Goal: Information Seeking & Learning: Learn about a topic

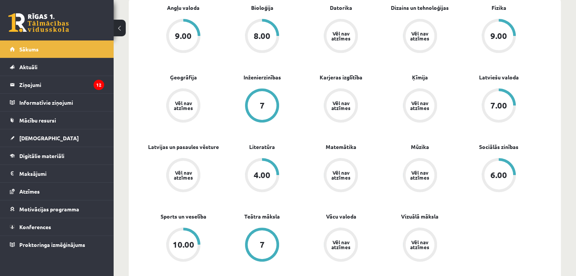
scroll to position [247, 0]
click at [58, 151] on link "Digitālie materiāli" at bounding box center [57, 155] width 94 height 17
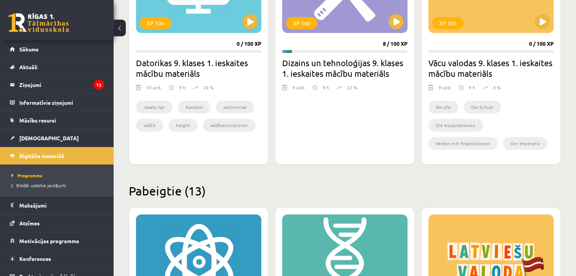
scroll to position [764, 0]
click at [395, 22] on button at bounding box center [395, 21] width 15 height 15
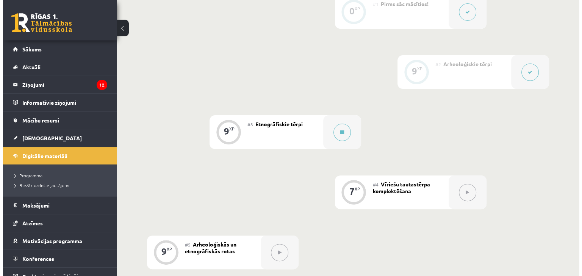
scroll to position [209, 0]
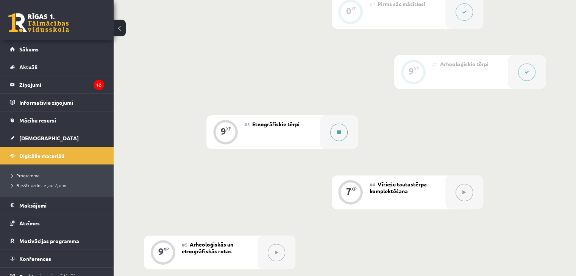
click at [337, 141] on button at bounding box center [338, 132] width 17 height 17
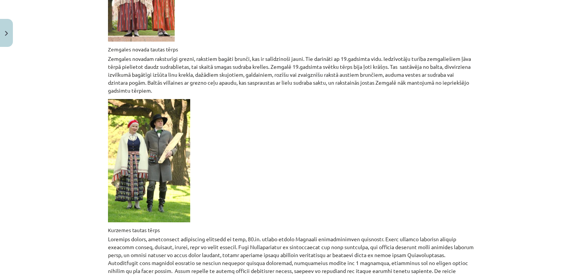
scroll to position [1207, 0]
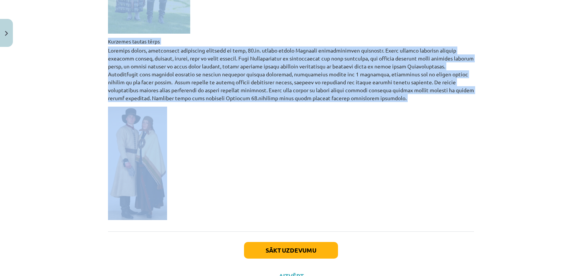
drag, startPoint x: 106, startPoint y: 135, endPoint x: 256, endPoint y: 173, distance: 155.0
copy div "Etnogrāfiskie tērpi Etnogrāfiskie tērpi attiecināmi uz 18. un 19. gadsimtu. Par…"
click at [294, 242] on button "Sākt uzdevumu" at bounding box center [291, 250] width 94 height 17
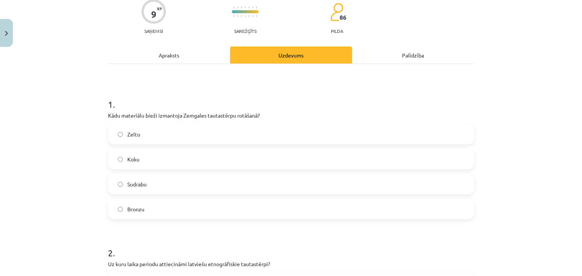
scroll to position [69, 0]
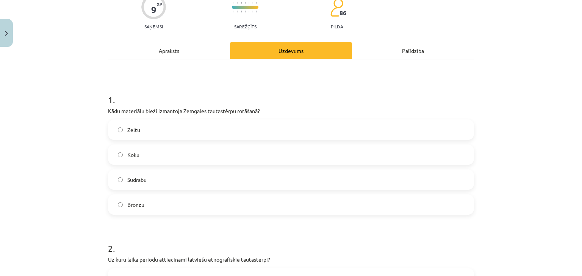
click at [177, 179] on label "Sudrabu" at bounding box center [291, 179] width 364 height 19
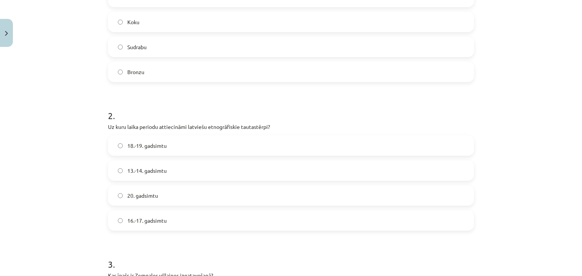
scroll to position [203, 0]
click at [152, 151] on label "18.-19. gadsimtu" at bounding box center [291, 145] width 364 height 19
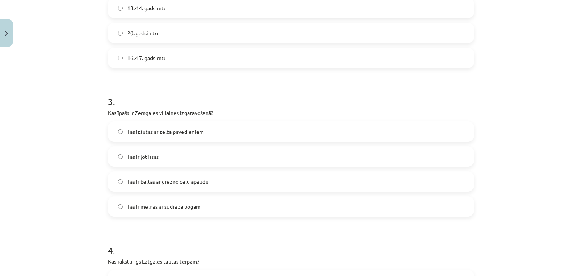
scroll to position [365, 0]
click at [173, 128] on span "Tās izšūtas ar zelta pavedieniem" at bounding box center [165, 132] width 76 height 8
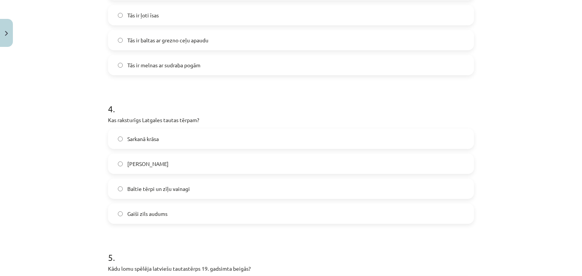
scroll to position [507, 0]
click at [189, 190] on label "Baltie tērpi un zīļu vainagi" at bounding box center [291, 188] width 364 height 19
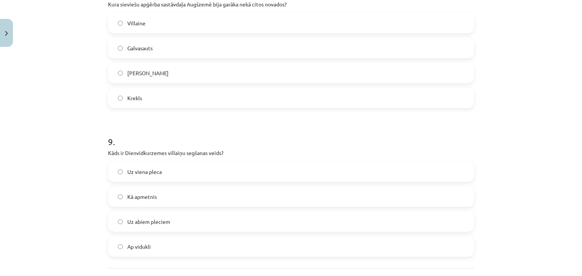
scroll to position [1286, 0]
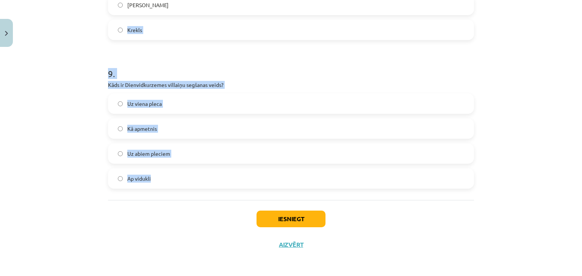
drag, startPoint x: 153, startPoint y: 189, endPoint x: 104, endPoint y: 19, distance: 176.8
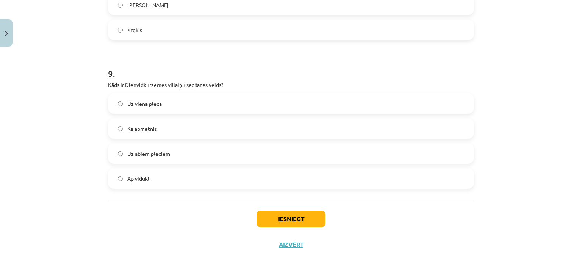
click at [137, 242] on div "Iesniegt Aizvērt" at bounding box center [291, 226] width 366 height 53
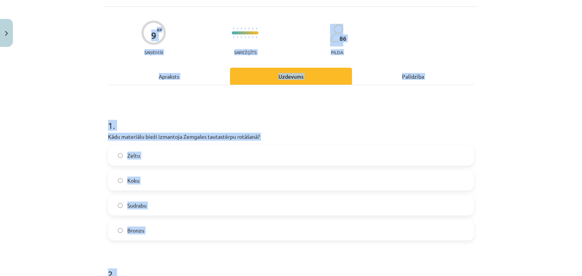
scroll to position [0, 0]
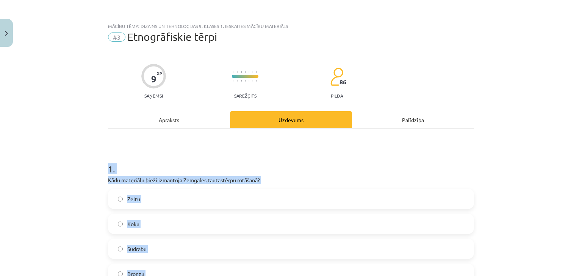
drag, startPoint x: 149, startPoint y: 184, endPoint x: 101, endPoint y: 172, distance: 49.2
copy form "1 . Kādu materiālu bieži izmantoja Zemgales tautastērpu rotāšanā? Zeltu Koku Su…"
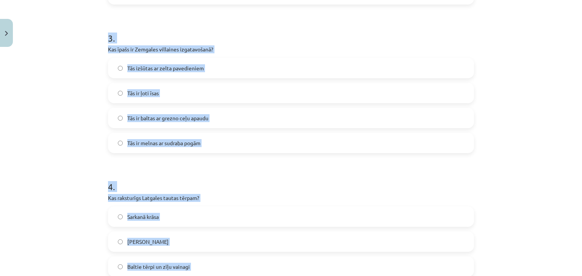
scroll to position [426, 0]
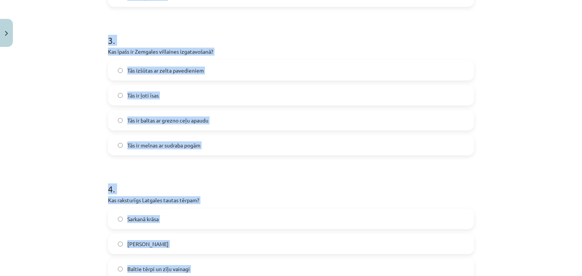
click at [167, 123] on span "Tās ir baltas ar grezno ceļu apaudu" at bounding box center [167, 121] width 81 height 8
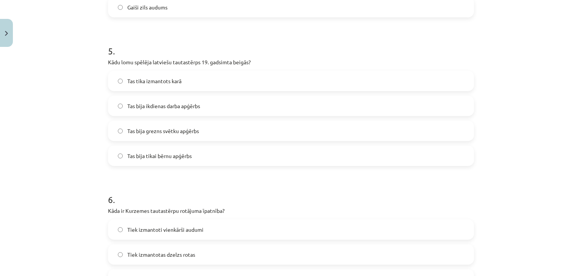
scroll to position [716, 0]
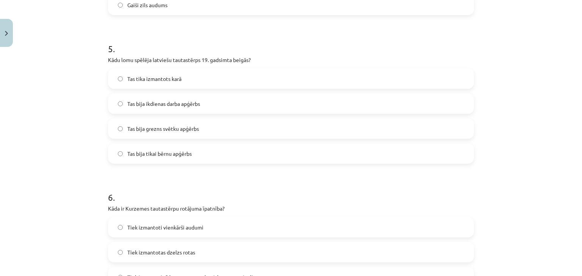
click at [164, 132] on label "Tas bija grezns svētku apģērbs" at bounding box center [291, 128] width 364 height 19
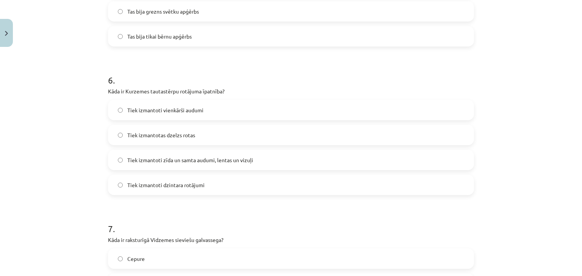
scroll to position [837, 0]
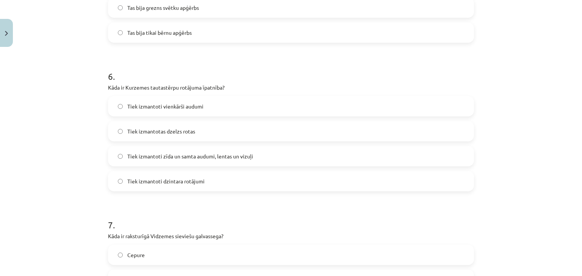
click at [192, 155] on span "Tiek izmantoti zīda un samta audumi, lentas un vizuļi" at bounding box center [190, 157] width 126 height 8
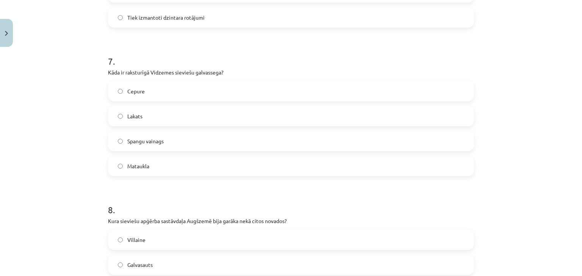
scroll to position [1016, 0]
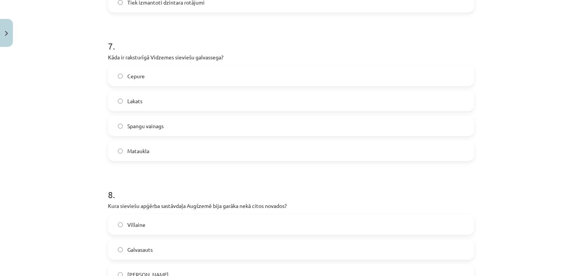
click at [179, 152] on label "Mataukla" at bounding box center [291, 151] width 364 height 19
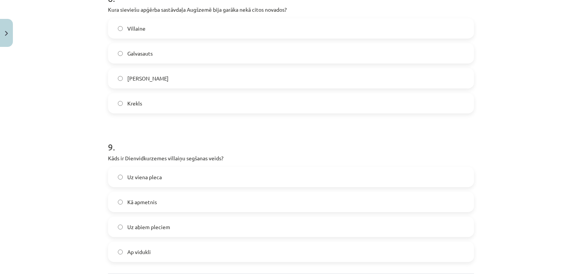
scroll to position [1212, 0]
click at [133, 53] on span "Galvasauts" at bounding box center [139, 54] width 25 height 8
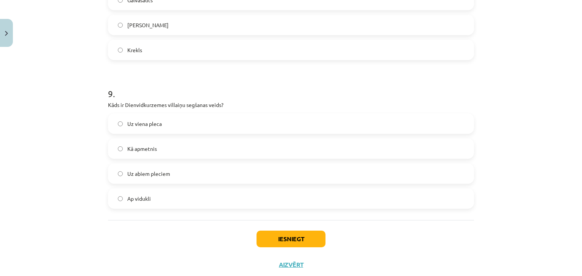
scroll to position [1286, 0]
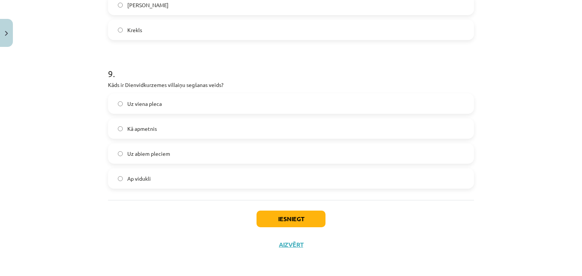
click at [144, 100] on span "Uz viena pleca" at bounding box center [144, 104] width 34 height 8
click at [259, 213] on button "Iesniegt" at bounding box center [290, 219] width 69 height 17
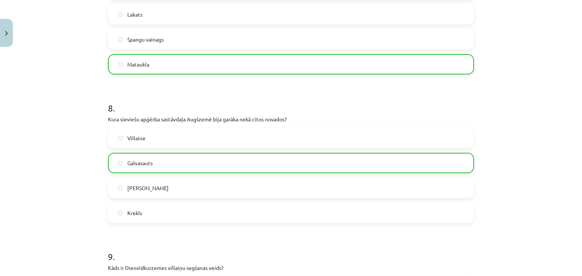
scroll to position [1310, 0]
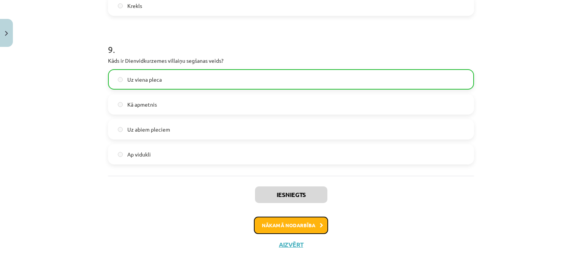
click at [264, 222] on button "Nākamā nodarbība" at bounding box center [291, 225] width 74 height 17
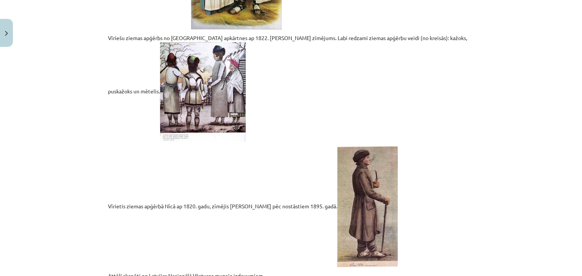
scroll to position [1615, 0]
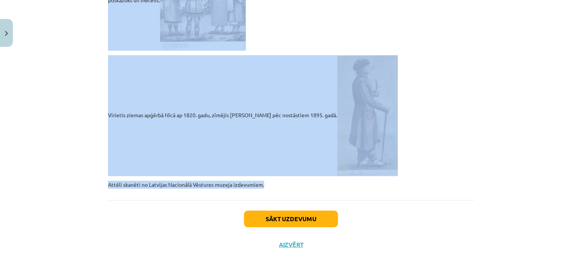
drag, startPoint x: 101, startPoint y: 147, endPoint x: 281, endPoint y: 192, distance: 184.8
copy div "Vīriešu tautastērpa komplektēšana Vīriešu tautastērpa komplektēšana un valkāšan…"
click at [113, 75] on p "Vīrietis ziemas apģērbā Nīcā ap 1820. gadu, zīmējis J. Krēsliņš pēc nostāstiem …" at bounding box center [291, 115] width 366 height 121
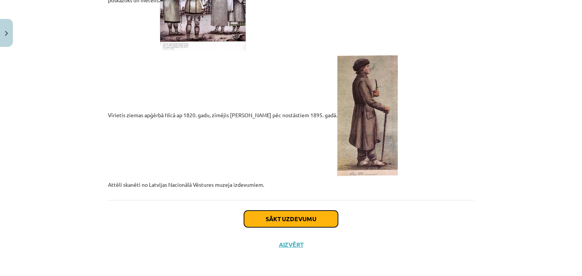
click at [302, 224] on button "Sākt uzdevumu" at bounding box center [291, 219] width 94 height 17
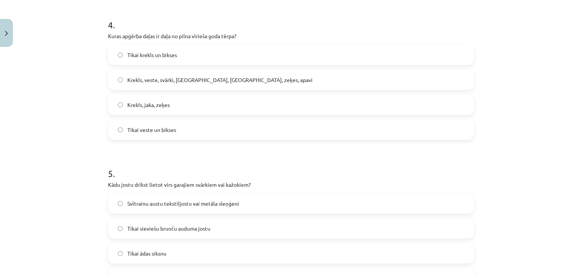
scroll to position [989, 0]
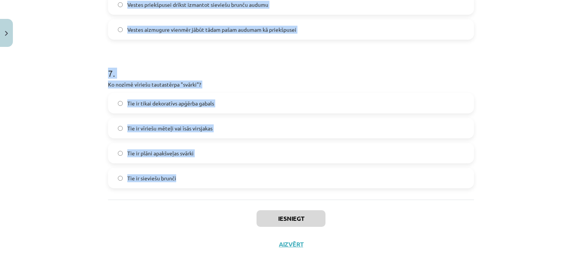
drag, startPoint x: 104, startPoint y: 93, endPoint x: 182, endPoint y: 184, distance: 119.8
copy form "1 . Kas ir tipisks 19. gadsimta goda tērpa krekla kakla aizdares veids? Ar rāvē…"
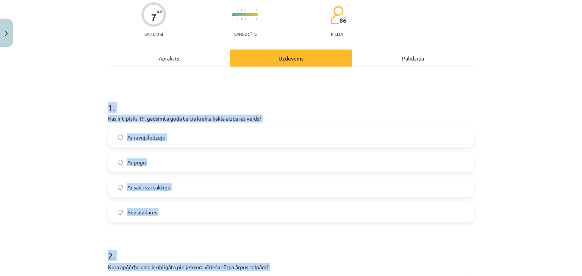
scroll to position [64, 0]
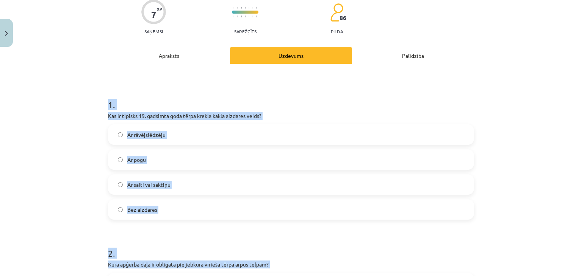
click at [172, 183] on label "Ar saiti vai saktiņu" at bounding box center [291, 184] width 364 height 19
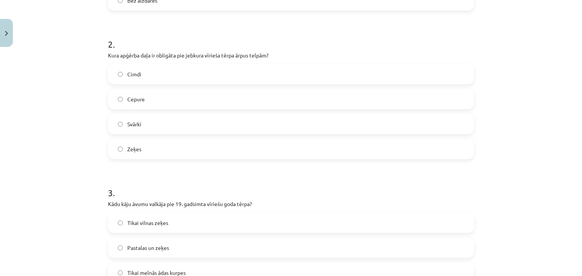
scroll to position [274, 0]
click at [143, 90] on label "Cepure" at bounding box center [291, 98] width 364 height 19
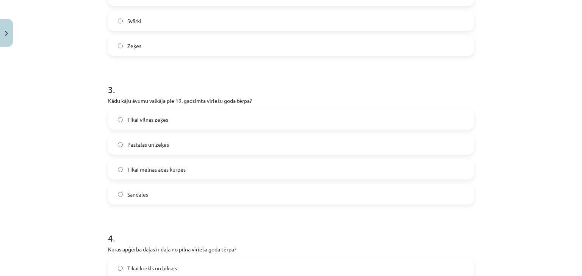
scroll to position [389, 0]
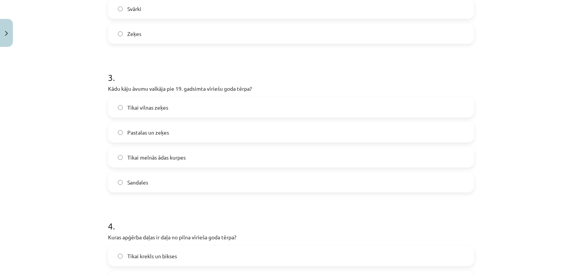
click at [153, 134] on span "Pastalas un zeķes" at bounding box center [148, 133] width 42 height 8
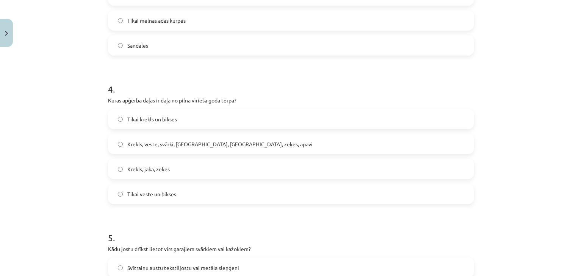
scroll to position [533, 0]
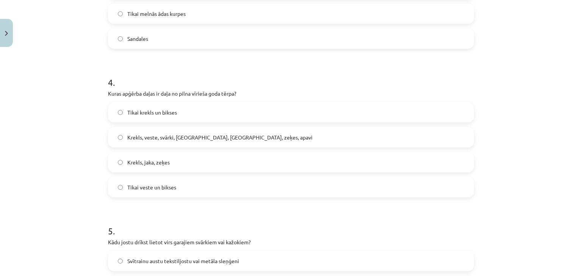
click at [141, 148] on div "Tikai krekls un bikses Krekls, veste, svārki, cepure, josta, zeķes, apavi Krekl…" at bounding box center [291, 149] width 366 height 95
click at [140, 141] on label "Krekls, veste, svārki, cepure, josta, zeķes, apavi" at bounding box center [291, 137] width 364 height 19
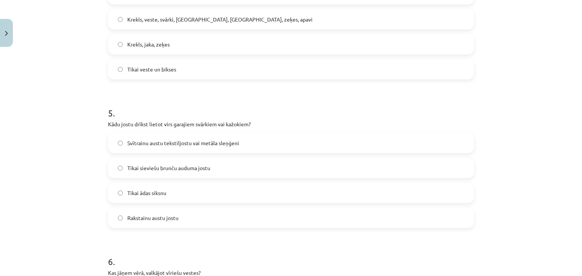
click at [140, 141] on span "Svītrainu austu tekstiljostu vai metāla sleņģeni" at bounding box center [183, 143] width 112 height 8
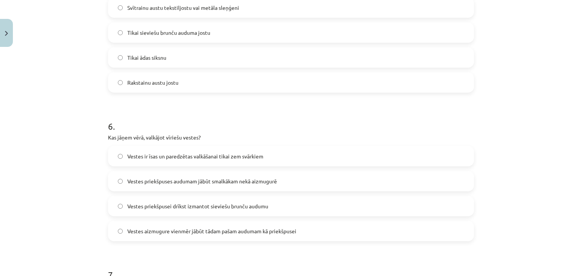
scroll to position [787, 0]
click at [199, 175] on label "Vestes priekšpuses audumam jābūt smalkākam nekā aizmugurē" at bounding box center [291, 180] width 364 height 19
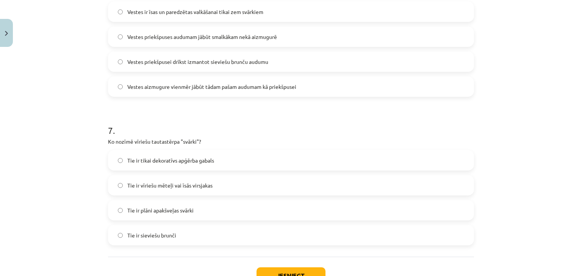
scroll to position [931, 0]
click at [158, 189] on span "Tie ir vīriešu mēteļi vai īsās virsjakas" at bounding box center [169, 186] width 85 height 8
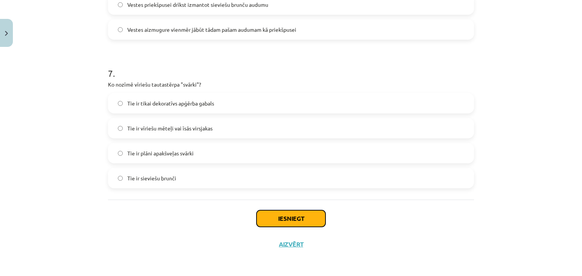
click at [260, 217] on button "Iesniegt" at bounding box center [290, 219] width 69 height 17
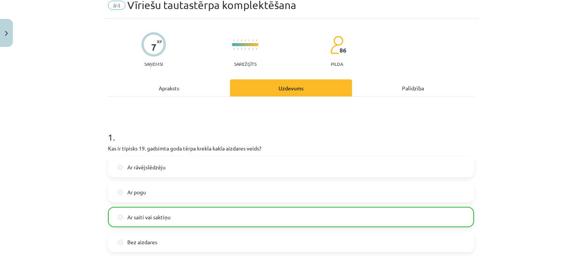
scroll to position [0, 0]
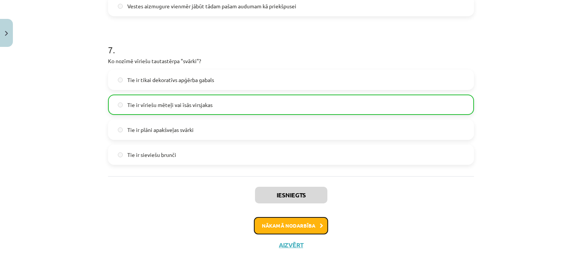
click at [263, 225] on button "Nākamā nodarbība" at bounding box center [291, 225] width 74 height 17
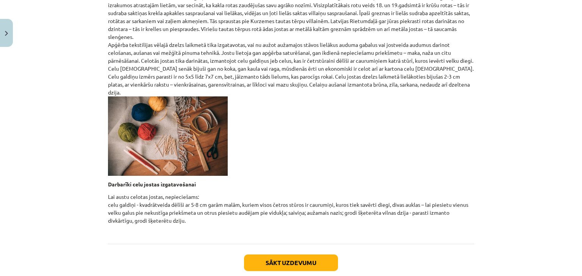
scroll to position [298, 0]
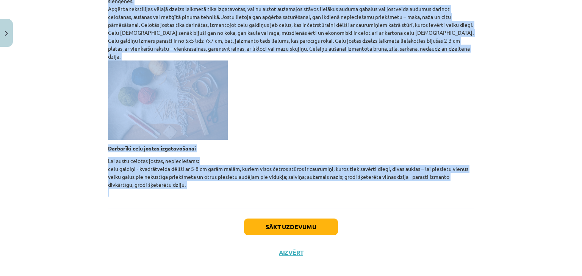
drag, startPoint x: 105, startPoint y: 145, endPoint x: 224, endPoint y: 198, distance: 129.7
click at [224, 198] on div "Arheoloģiskās un etnogrāfiskās rotas Latviešu tautas apģērbā liela nozīme bijus…" at bounding box center [291, 19] width 366 height 377
copy div "Arheoloģiskās un etnogrāfiskās rotas Latviešu tautas apģērbā liela nozīme bijus…"
click at [26, 107] on div "Mācību tēma: Dizains un tehnoloģijas 9. klases 1. ieskaites mācību materiāls #5…" at bounding box center [291, 138] width 582 height 276
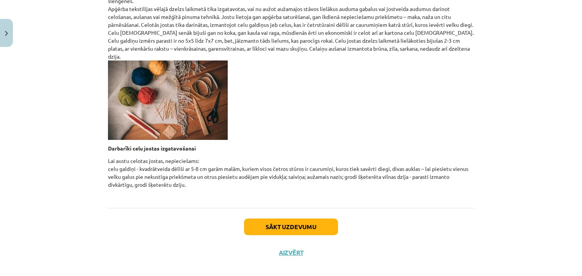
scroll to position [0, 0]
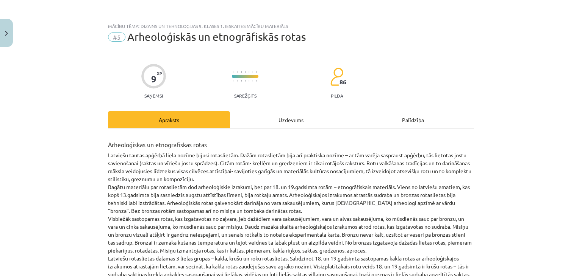
click at [264, 126] on div "Uzdevums" at bounding box center [291, 119] width 122 height 17
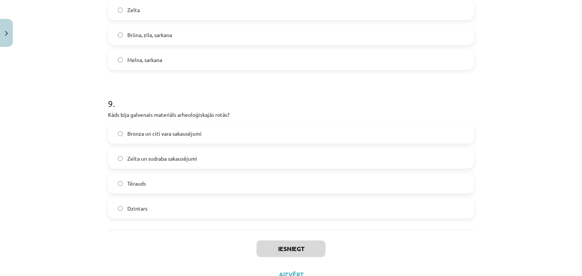
scroll to position [1286, 0]
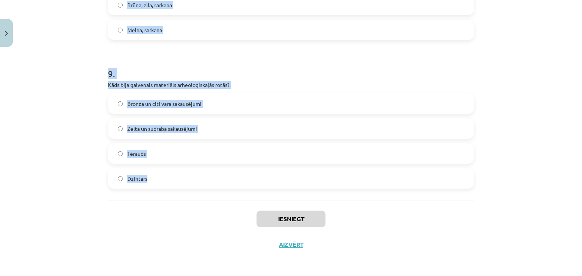
drag, startPoint x: 103, startPoint y: 143, endPoint x: 158, endPoint y: 171, distance: 61.8
copy form "1 . Kādu rotu veidu izmantoja vīriešu tautas tērpos? Zelta kaklarotas Dzintara …"
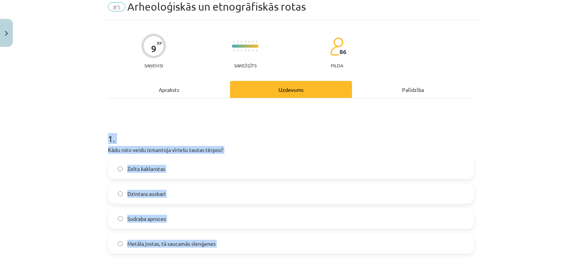
scroll to position [30, 0]
click at [220, 239] on label "Metāla jostas, tā saucamās slenģenes" at bounding box center [291, 243] width 364 height 19
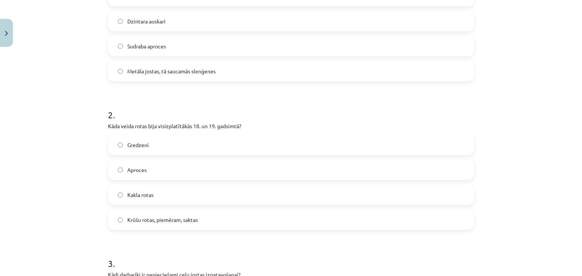
scroll to position [203, 0]
click at [205, 218] on label "Krūšu rotas, piemēram, saktas" at bounding box center [291, 220] width 364 height 19
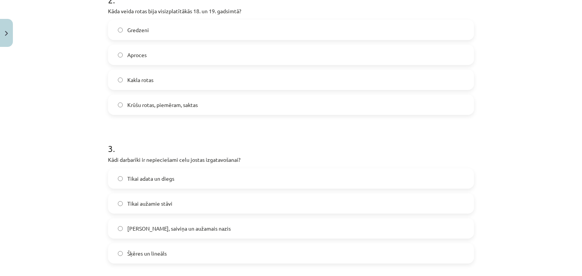
scroll to position [327, 0]
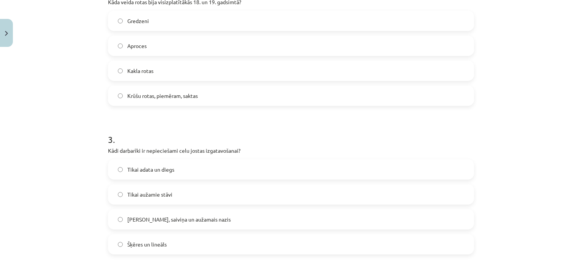
click at [153, 212] on label "Celu galdiņi, saiviņa un aužamais nazis" at bounding box center [291, 219] width 364 height 19
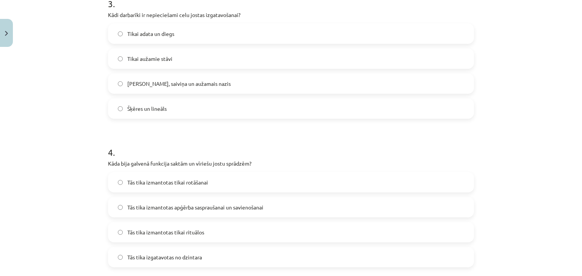
scroll to position [463, 0]
click at [193, 208] on span "Tās tika izmantotas apģērba saspraušanai un savienošanai" at bounding box center [195, 207] width 136 height 8
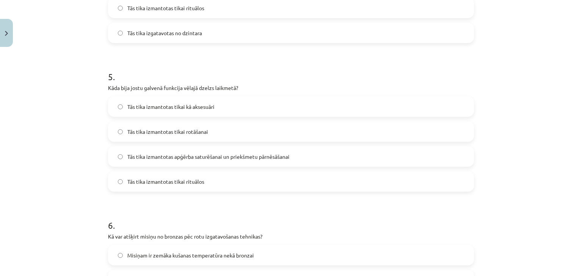
scroll to position [688, 0]
click at [231, 154] on span "Tās tika izmantotas apģērba saturēšanai un priekšmetu pārnēsāšanai" at bounding box center [208, 156] width 162 height 8
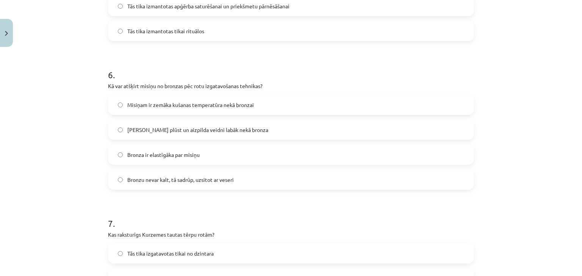
scroll to position [841, 0]
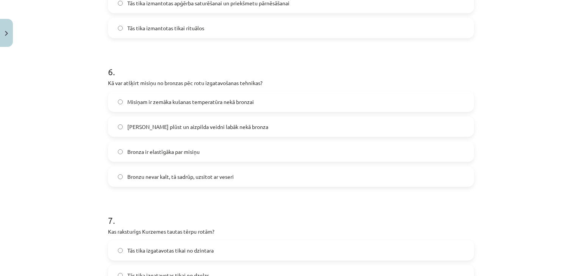
click at [167, 181] on label "Bronzu nevar kalt, tā sadrūp, uzsitot ar veseri" at bounding box center [291, 176] width 364 height 19
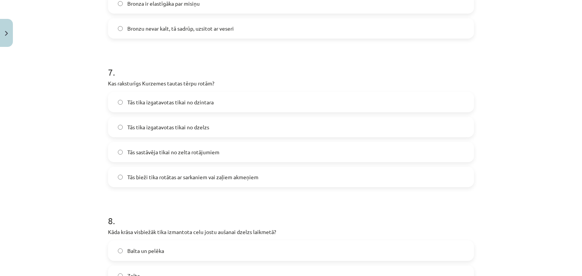
scroll to position [993, 0]
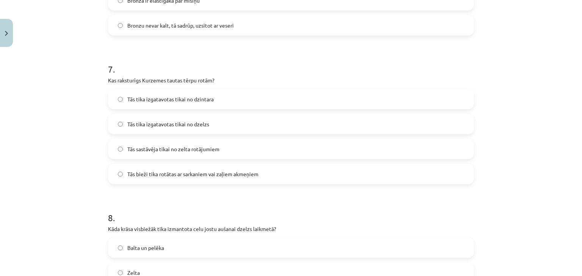
click at [235, 179] on label "Tās bieži tika rotātas ar sarkaniem vai zaļiem akmeņiem" at bounding box center [291, 174] width 364 height 19
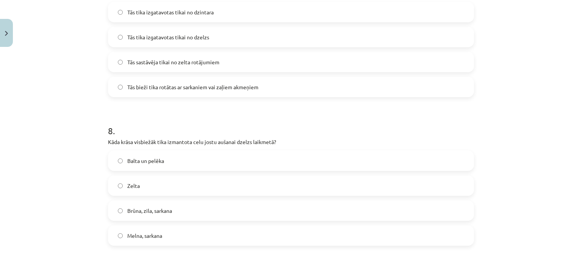
scroll to position [1080, 0]
click at [161, 208] on span "Brūna, zila, sarkana" at bounding box center [149, 211] width 45 height 8
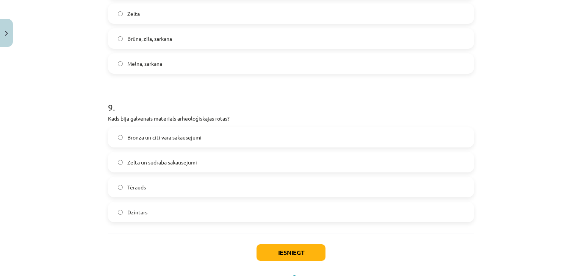
scroll to position [1258, 0]
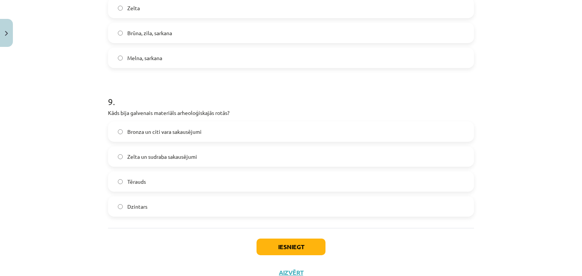
click at [161, 208] on label "Dzintars" at bounding box center [291, 206] width 364 height 19
click at [146, 139] on label "Bronza un citi vara sakausējumi" at bounding box center [291, 131] width 364 height 19
click at [279, 242] on button "Iesniegt" at bounding box center [290, 247] width 69 height 17
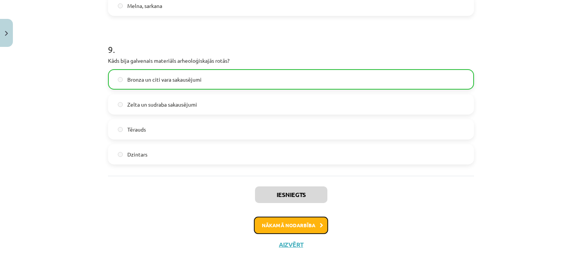
click at [295, 223] on button "Nākamā nodarbība" at bounding box center [291, 225] width 74 height 17
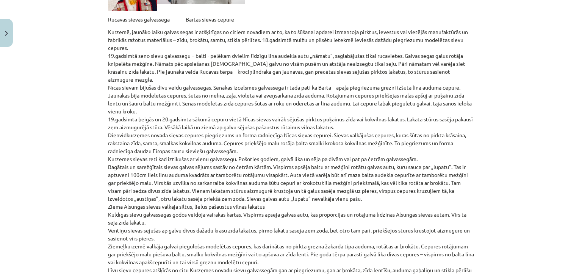
scroll to position [1739, 0]
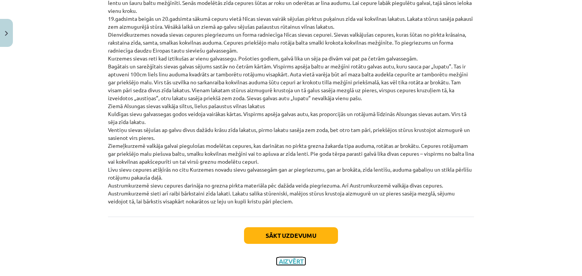
click at [278, 258] on button "Aizvērt" at bounding box center [290, 262] width 29 height 8
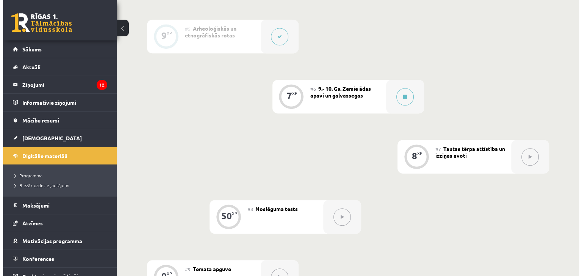
scroll to position [428, 0]
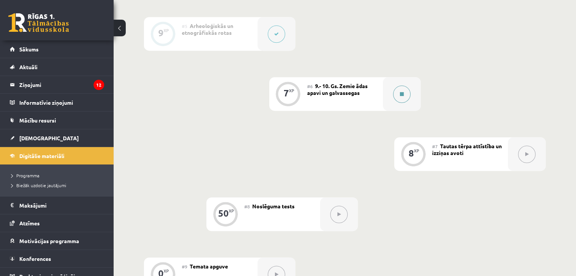
click at [398, 103] on button at bounding box center [401, 94] width 17 height 17
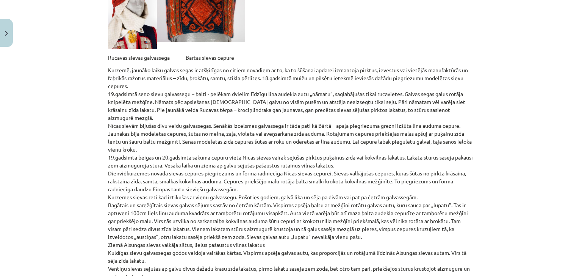
scroll to position [1739, 0]
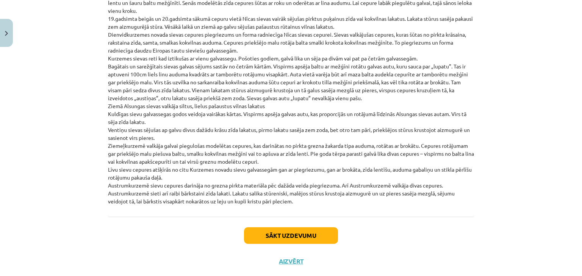
drag, startPoint x: 306, startPoint y: 193, endPoint x: 292, endPoint y: 180, distance: 19.0
click at [293, 187] on p "Kurzemē, jaunāko laiku galvas segas ir atšķirīgas no citiem novadiem ar to, ka …" at bounding box center [291, 66] width 366 height 278
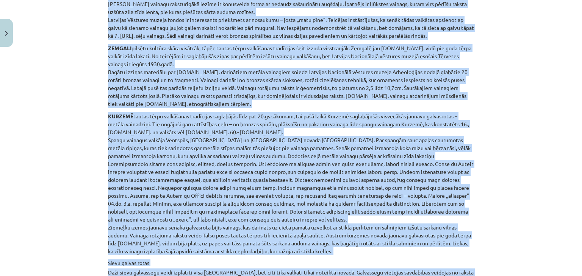
scroll to position [0, 0]
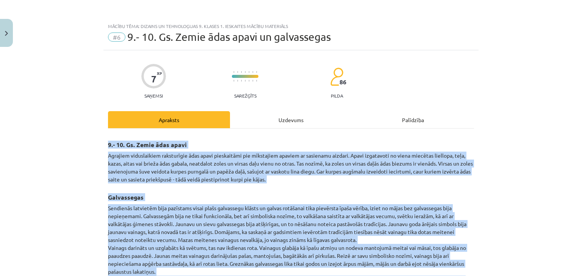
drag, startPoint x: 293, startPoint y: 187, endPoint x: 100, endPoint y: 145, distance: 198.0
click at [100, 145] on div "Mācību tēma: Dizains un tehnoloģijas 9. klases 1. ieskaites mācību materiāls #6…" at bounding box center [291, 138] width 582 height 276
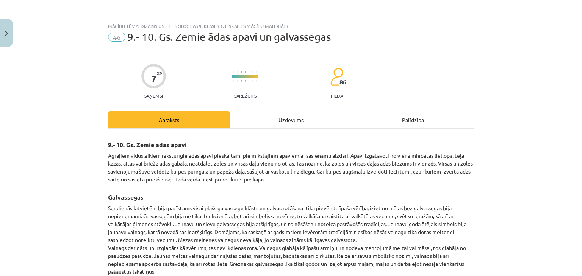
click at [280, 127] on div "Uzdevums" at bounding box center [291, 119] width 122 height 17
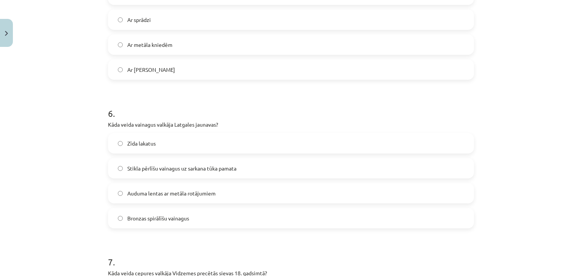
scroll to position [989, 0]
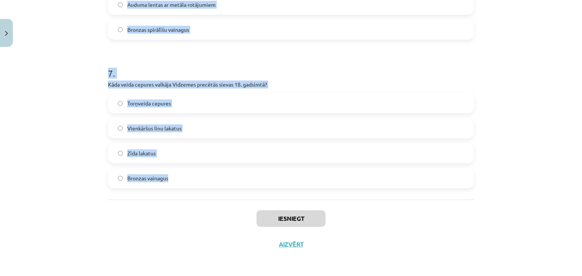
drag, startPoint x: 87, startPoint y: 52, endPoint x: 197, endPoint y: 185, distance: 172.1
click at [197, 185] on div "Mācību tēma: Dizains un tehnoloģijas 9. klases 1. ieskaites mācību materiāls #6…" at bounding box center [291, 138] width 582 height 276
copy form "1 . Kādus materiālus izmantoja zemajiem ādas apaviem? Tikai brieža ādu Zīda un …"
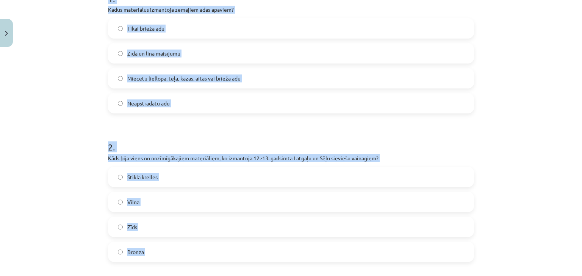
scroll to position [171, 0]
click at [206, 82] on label "Miecētu liellopa, teļa, kazas, aitas vai brieža ādu" at bounding box center [291, 78] width 364 height 19
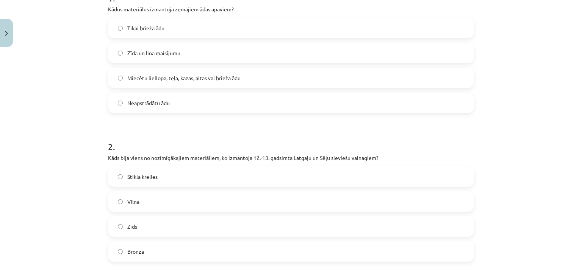
click at [171, 178] on label "Stikla krelles" at bounding box center [291, 176] width 364 height 19
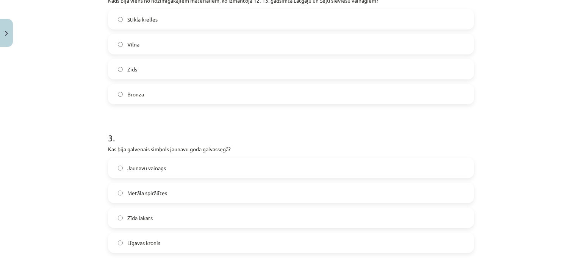
scroll to position [354, 0]
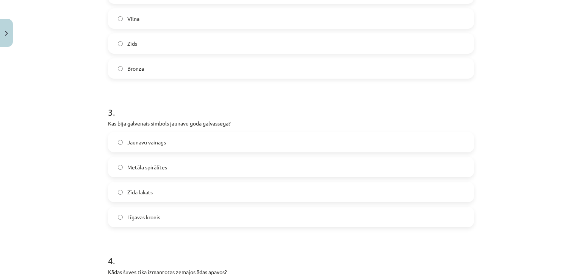
click at [162, 147] on label "Jaunavu vainags" at bounding box center [291, 142] width 364 height 19
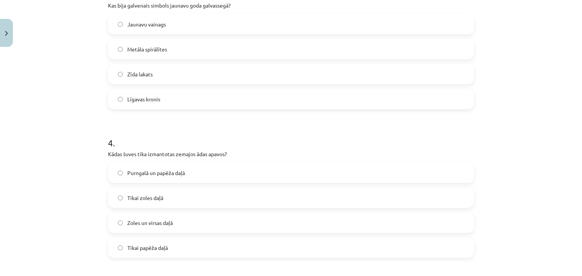
scroll to position [473, 0]
click at [186, 169] on label "Purngalā un papēža daļā" at bounding box center [291, 172] width 364 height 19
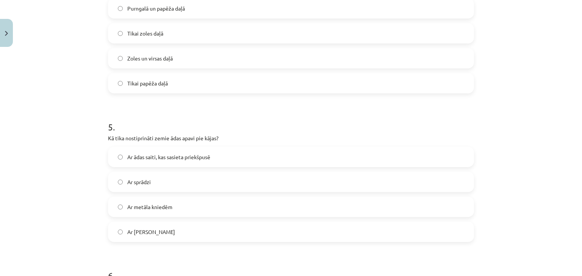
scroll to position [638, 0]
click at [167, 156] on span "Ar ādas saiti, kas sasieta priekšpusē" at bounding box center [168, 157] width 83 height 8
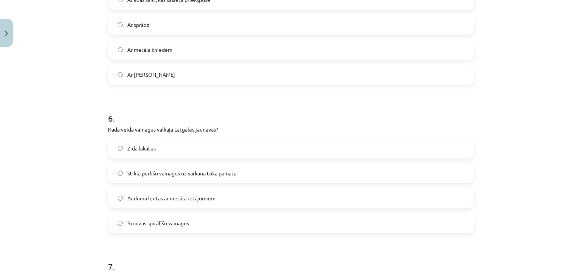
scroll to position [806, 0]
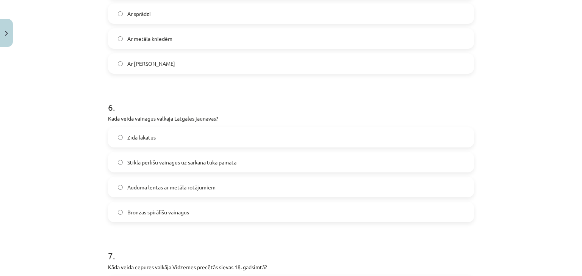
click at [131, 166] on label "Stikla pērlīšu vainagus uz sarkana tūka pamata" at bounding box center [291, 162] width 364 height 19
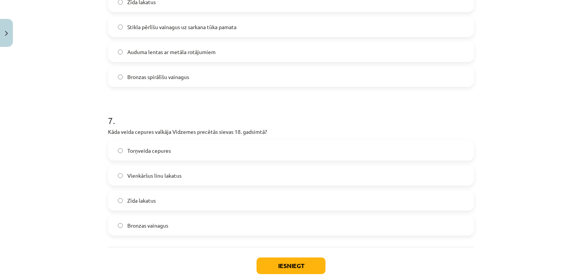
scroll to position [942, 0]
click at [147, 142] on label "Torņveida cepures" at bounding box center [291, 149] width 364 height 19
click at [293, 261] on button "Iesniegt" at bounding box center [290, 265] width 69 height 17
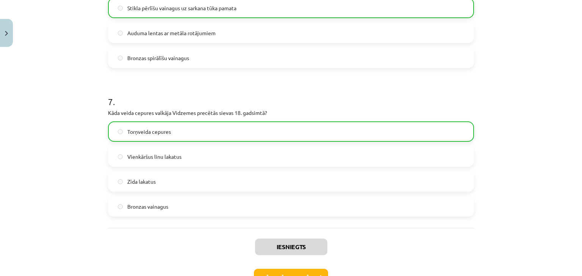
scroll to position [1012, 0]
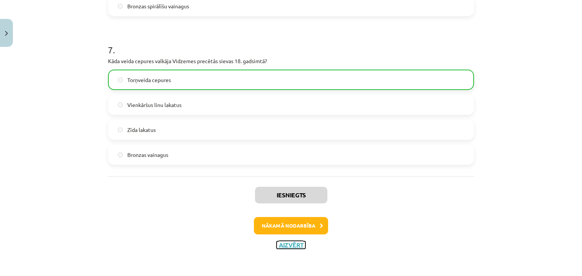
click at [278, 242] on button "Aizvērt" at bounding box center [290, 246] width 29 height 8
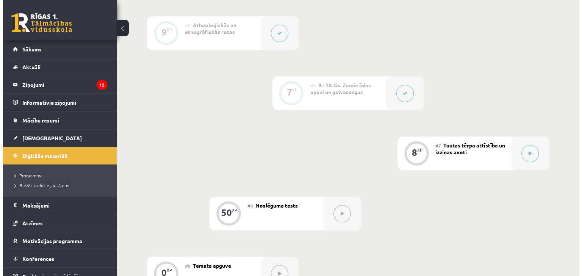
scroll to position [431, 0]
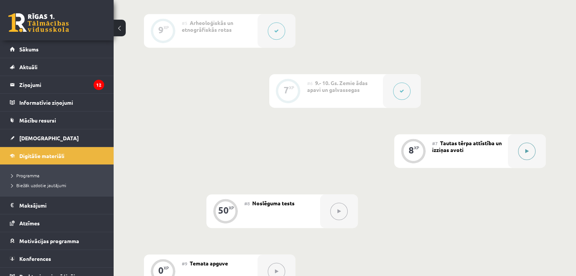
click at [519, 159] on button at bounding box center [526, 151] width 17 height 17
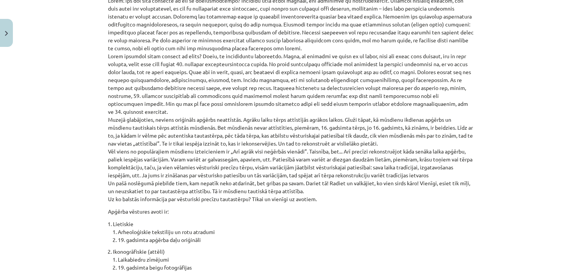
scroll to position [544, 0]
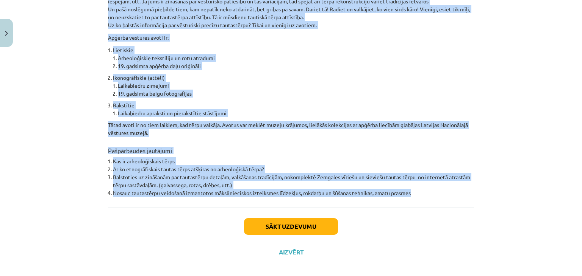
drag, startPoint x: 92, startPoint y: 28, endPoint x: 418, endPoint y: 190, distance: 363.7
click at [418, 190] on div "Mācību tēma: Dizains un tehnoloģijas 9. klases 1. ieskaites mācību materiāls #7…" at bounding box center [291, 138] width 582 height 276
copy div "Tautas tērpa attīstība un izziņas avoti Līdz apmēram 19. gadsimta sešdesmito ga…"
click at [288, 223] on button "Sākt uzdevumu" at bounding box center [291, 226] width 94 height 17
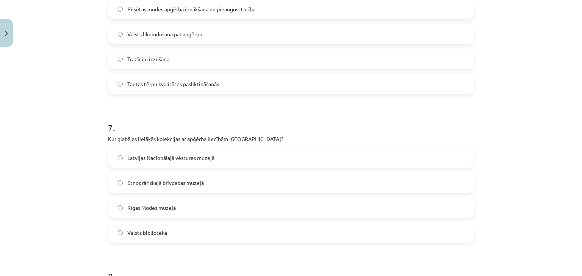
scroll to position [1137, 0]
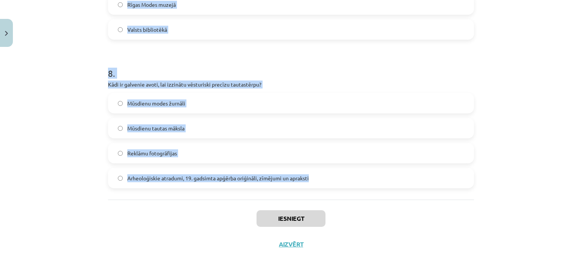
drag, startPoint x: 104, startPoint y: 145, endPoint x: 309, endPoint y: 187, distance: 209.1
copy form "1 . Kāda ir galvenā atšķirība starp radoši veidotiem tautastērpiem un rekonstru…"
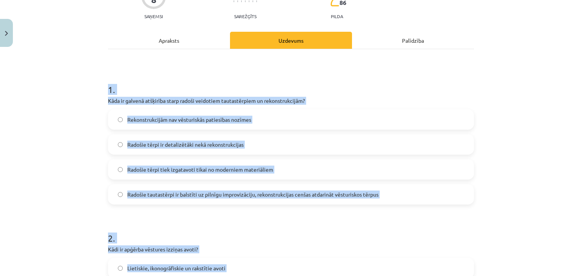
scroll to position [90, 0]
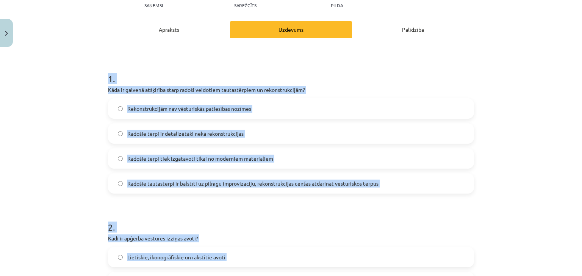
click at [186, 182] on span "Radošie tautastērpi ir balstīti uz pilnīgu improvizāciju, rekonstrukcijas cenša…" at bounding box center [252, 184] width 251 height 8
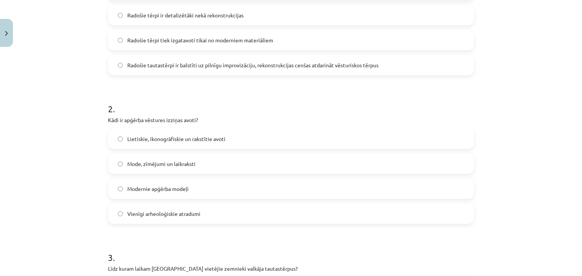
scroll to position [213, 0]
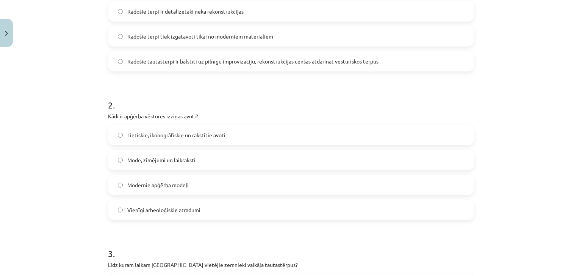
click at [182, 142] on label "Lietiskie, ikonogrāfiskie un rakstītie avoti" at bounding box center [291, 135] width 364 height 19
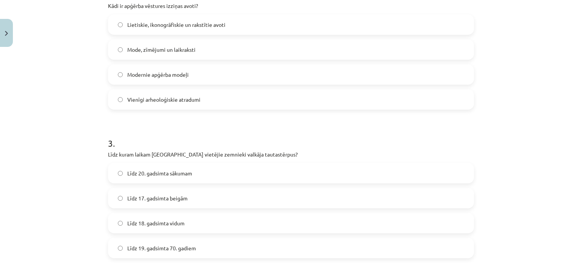
scroll to position [339, 0]
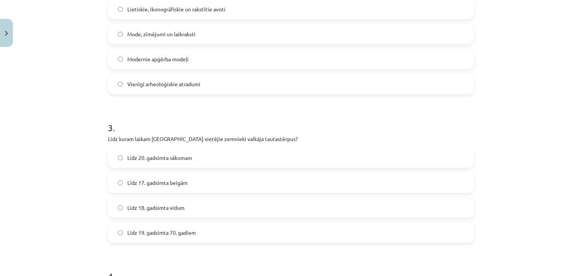
click at [173, 227] on label "Līdz 19. gadsimta 70. gadiem" at bounding box center [291, 232] width 364 height 19
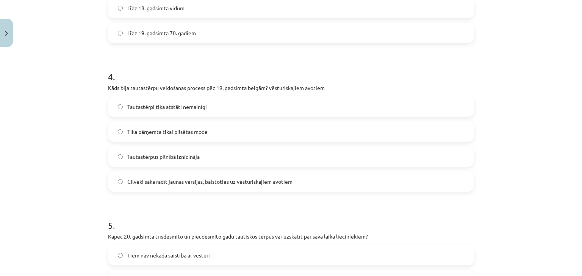
scroll to position [539, 0]
click at [167, 184] on span "Cilvēki sāka radīt jaunas versijas, balstoties uz vēsturiskajiem avotiem" at bounding box center [209, 182] width 165 height 8
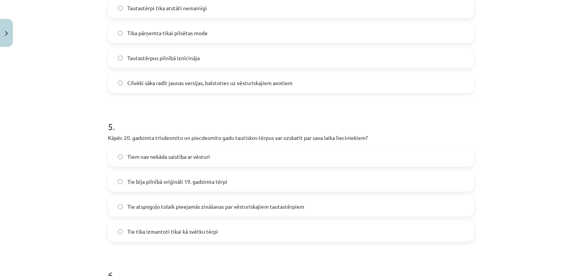
scroll to position [641, 0]
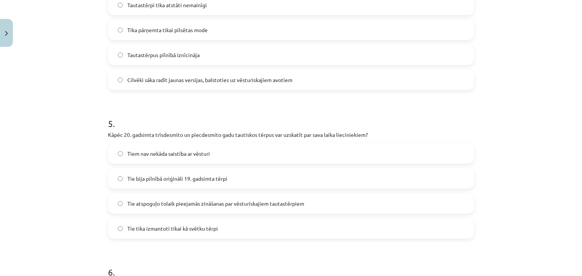
click at [165, 208] on label "Tie atspoguļo tolaik pieejamās zināšanas par vēsturiskajiem tautastērpiem" at bounding box center [291, 203] width 364 height 19
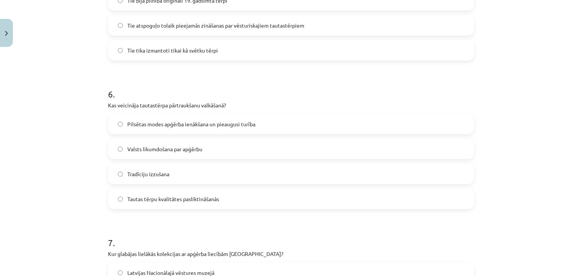
scroll to position [819, 0]
click at [152, 125] on span "Pilsētas modes apģērba ienākšana un pieaugusi turība" at bounding box center [191, 124] width 128 height 8
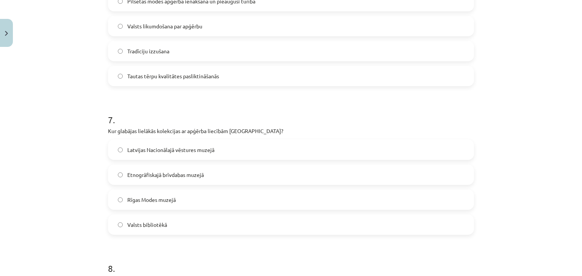
scroll to position [943, 0]
click at [150, 150] on span "Latvijas Nacionālajā vēstures muzejā" at bounding box center [170, 149] width 87 height 8
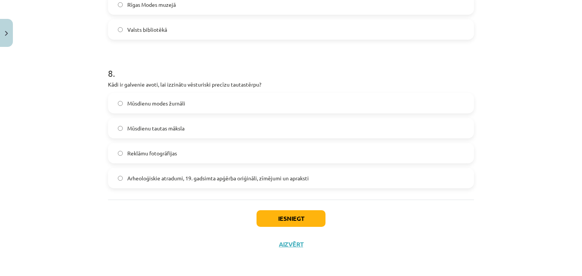
scroll to position [1137, 0]
click at [154, 173] on label "Arheoloģiskie atradumi, 19. gadsimta apģērba oriģināli, zīmējumi un apraksti" at bounding box center [291, 178] width 364 height 19
click at [264, 218] on button "Iesniegt" at bounding box center [290, 219] width 69 height 17
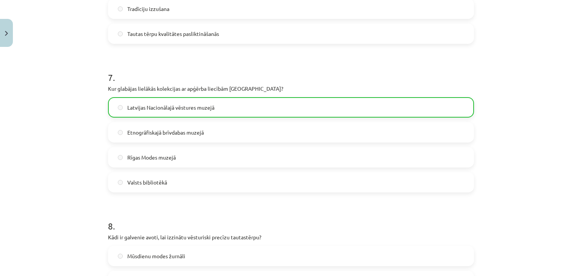
scroll to position [1161, 0]
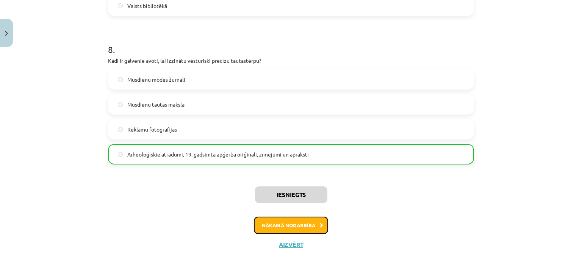
click at [295, 228] on button "Nākamā nodarbība" at bounding box center [291, 225] width 74 height 17
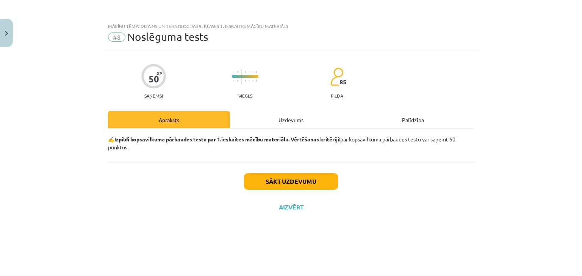
scroll to position [0, 0]
click at [321, 178] on button "Sākt uzdevumu" at bounding box center [291, 181] width 94 height 17
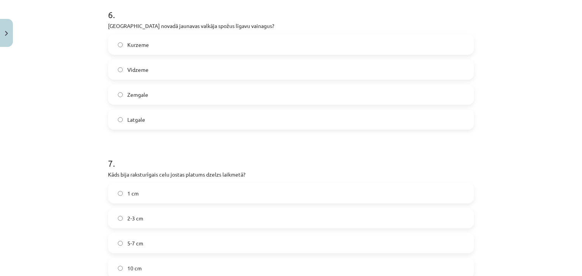
scroll to position [1435, 0]
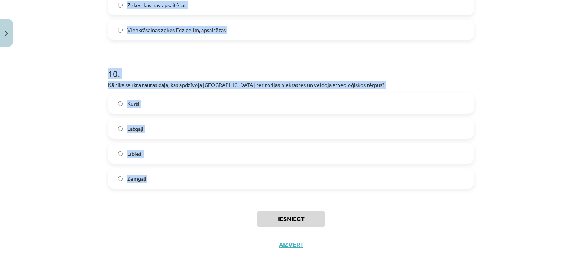
drag, startPoint x: 106, startPoint y: 165, endPoint x: 147, endPoint y: 179, distance: 43.1
copy form "1 . Kādi materiāli tika izmantoti etnogrāfisko tērpu izgatavošanā? Tikai kokvil…"
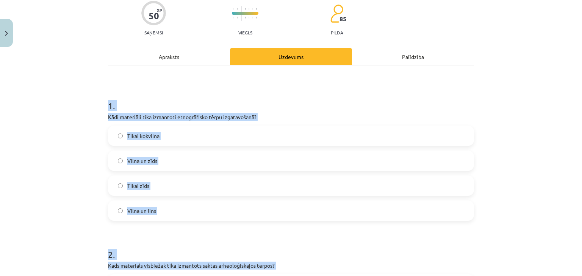
scroll to position [65, 0]
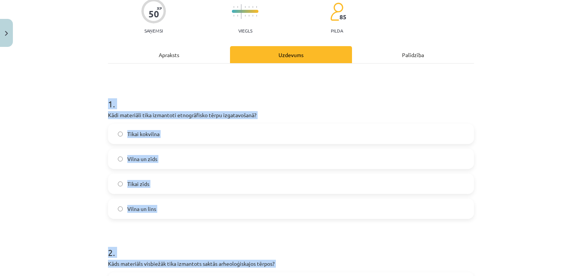
click at [150, 210] on span "Vilna un lins" at bounding box center [141, 209] width 29 height 8
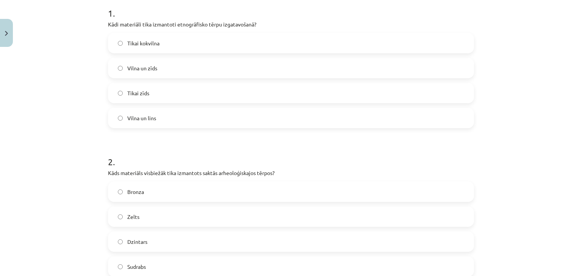
scroll to position [161, 0]
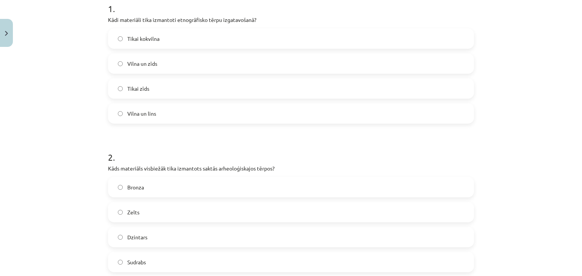
click at [150, 184] on label "Bronza" at bounding box center [291, 187] width 364 height 19
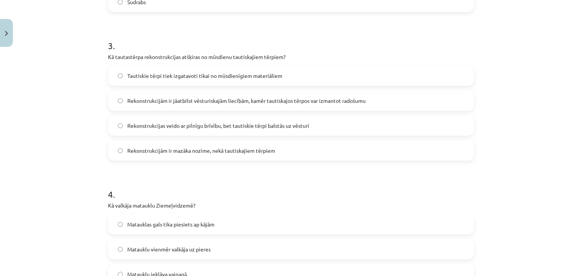
scroll to position [421, 0]
click at [340, 100] on span "Rekonstrukcijām ir jāatbilst vēsturiskajām liecībām, kamēr tautiskajos tērpos v…" at bounding box center [246, 101] width 238 height 8
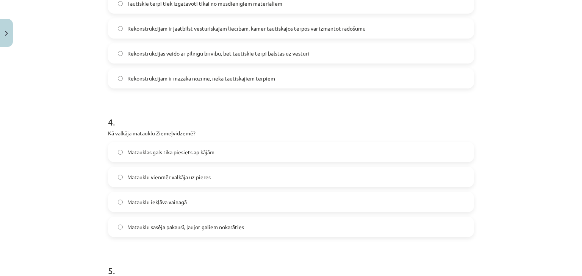
scroll to position [536, 0]
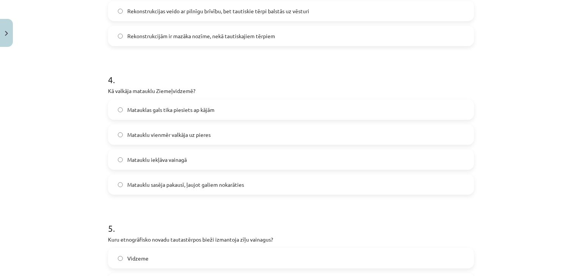
click at [238, 181] on span "Matauklu sasēja pakausī, ļaujot galiem nokarāties" at bounding box center [185, 185] width 117 height 8
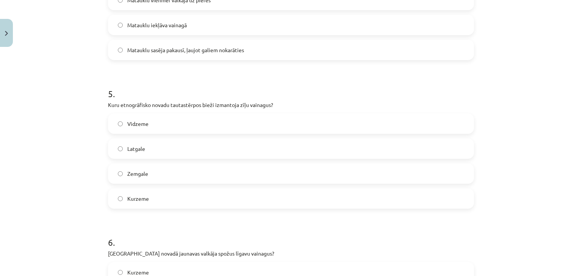
scroll to position [672, 0]
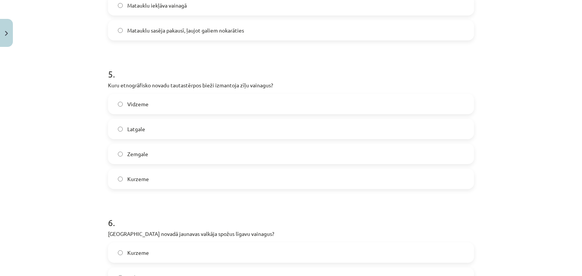
click at [161, 105] on label "Vidzeme" at bounding box center [291, 104] width 364 height 19
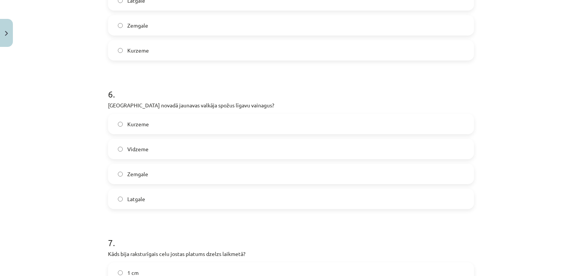
scroll to position [831, 0]
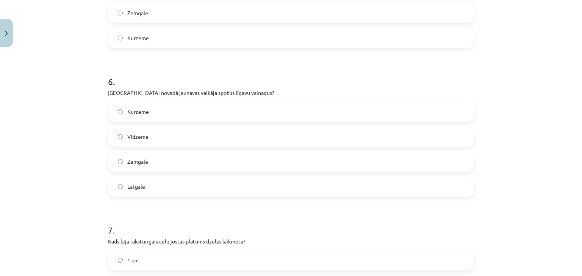
click at [150, 118] on label "Kurzeme" at bounding box center [291, 111] width 364 height 19
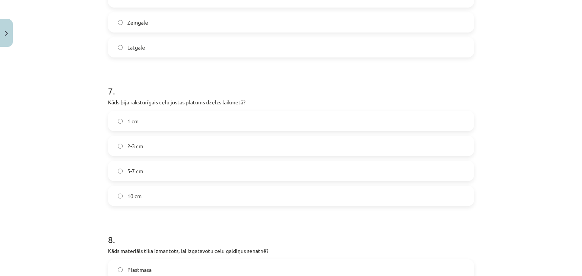
scroll to position [986, 0]
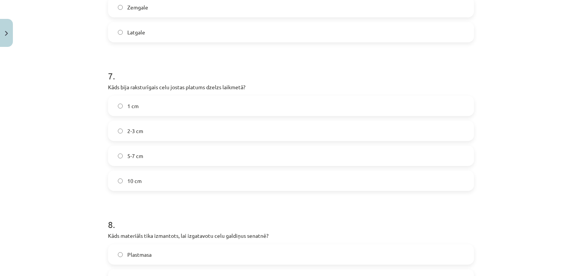
click at [148, 125] on label "2-3 cm" at bounding box center [291, 131] width 364 height 19
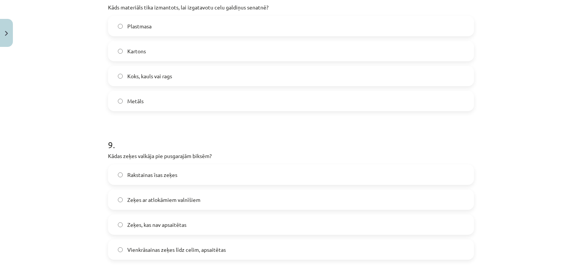
scroll to position [1221, 0]
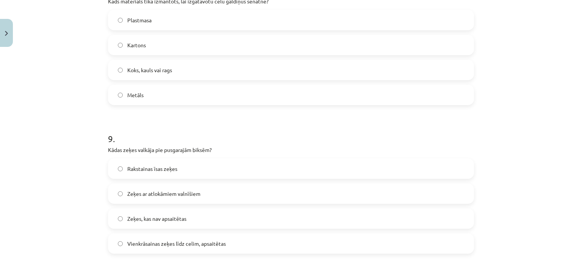
click at [133, 72] on span "Koks, kauls vai rags" at bounding box center [149, 70] width 45 height 8
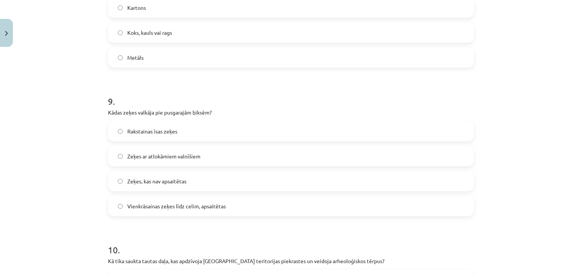
scroll to position [1258, 0]
click at [179, 199] on label "Vienkrāsainas zeķes līdz celim, apsaitētas" at bounding box center [291, 205] width 364 height 19
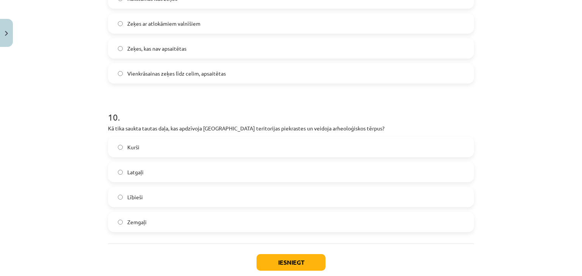
scroll to position [1409, 0]
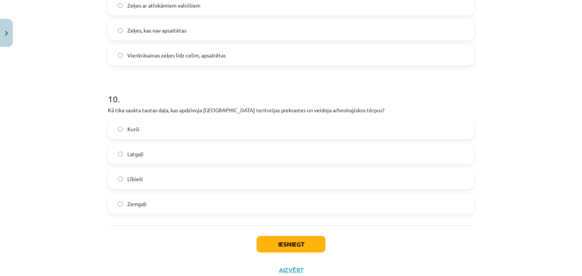
click at [162, 134] on label "Kurši" at bounding box center [291, 129] width 364 height 19
click at [294, 242] on button "Iesniegt" at bounding box center [290, 244] width 69 height 17
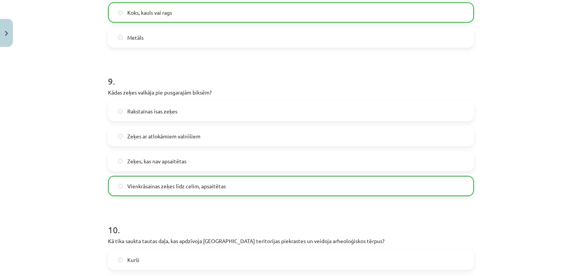
scroll to position [1458, 0]
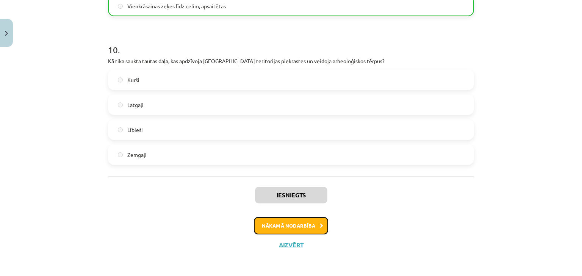
click at [274, 223] on button "Nākamā nodarbība" at bounding box center [291, 225] width 74 height 17
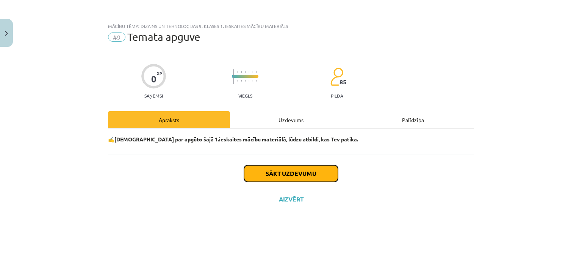
click at [303, 176] on button "Sākt uzdevumu" at bounding box center [291, 173] width 94 height 17
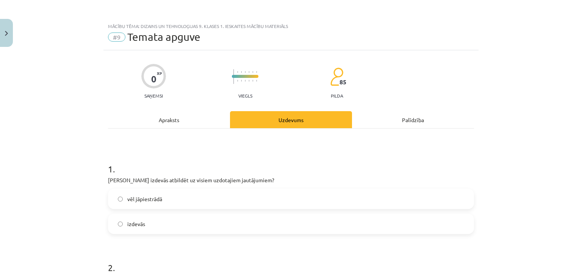
click at [217, 198] on label "vēl jāpiestrādā" at bounding box center [291, 199] width 364 height 19
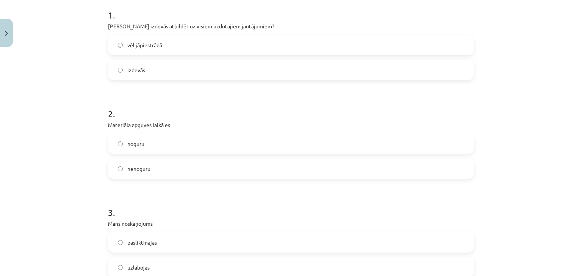
scroll to position [154, 0]
click at [177, 75] on label "izdevās" at bounding box center [291, 69] width 364 height 19
click at [181, 141] on label "noguru" at bounding box center [291, 143] width 364 height 19
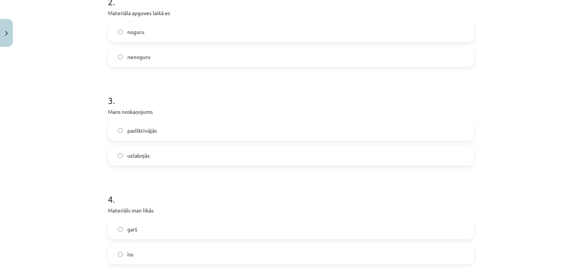
click at [160, 135] on label "pasliktinājās" at bounding box center [291, 130] width 364 height 19
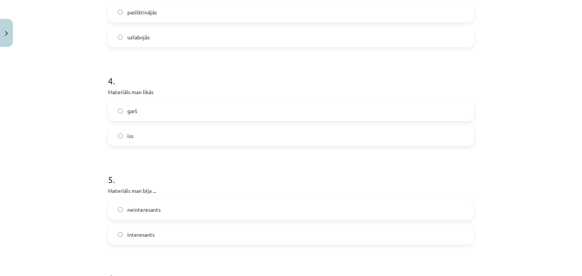
scroll to position [387, 0]
click at [150, 109] on label "garš" at bounding box center [291, 108] width 364 height 19
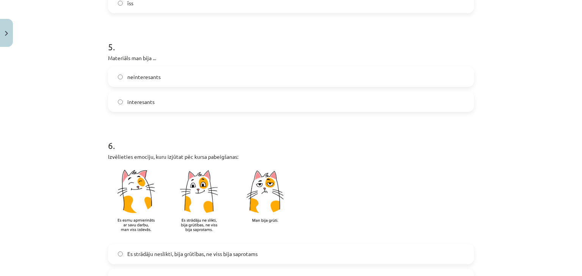
scroll to position [518, 0]
click at [151, 108] on label "interesants" at bounding box center [291, 101] width 364 height 19
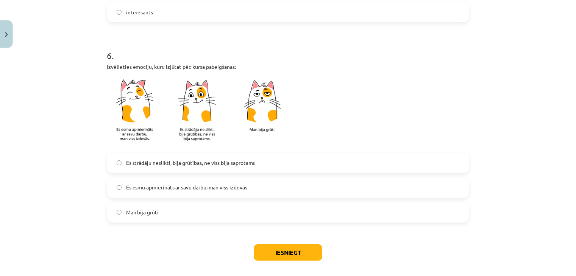
scroll to position [613, 0]
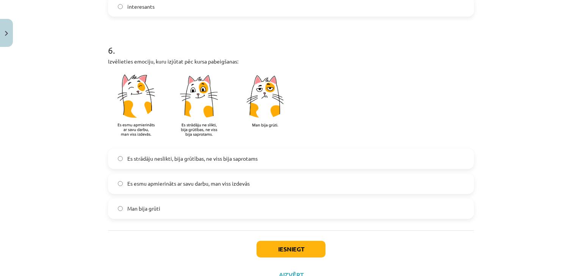
click at [164, 189] on label "Es esmu apmierināts ar savu darbu, man viss izdevās" at bounding box center [291, 184] width 364 height 19
click at [307, 242] on button "Iesniegt" at bounding box center [290, 249] width 69 height 17
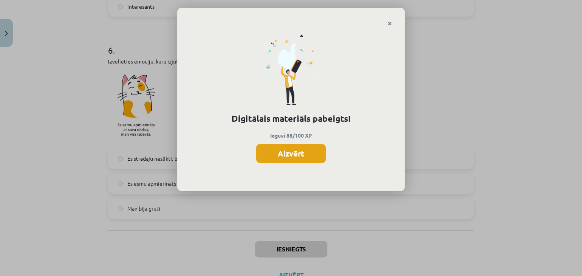
click at [301, 144] on button "Aizvērt" at bounding box center [291, 153] width 70 height 19
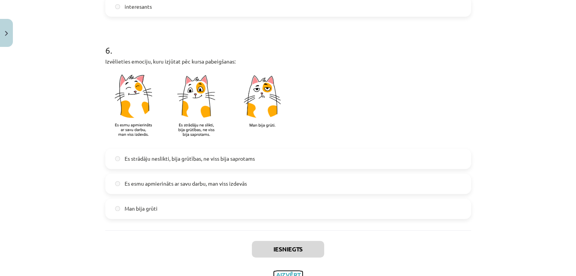
click at [295, 273] on button "Aizvērt" at bounding box center [288, 275] width 29 height 8
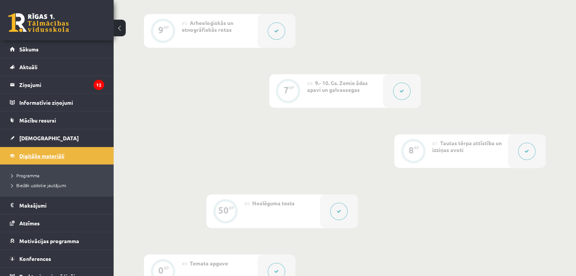
click at [35, 158] on span "Digitālie materiāli" at bounding box center [41, 156] width 45 height 7
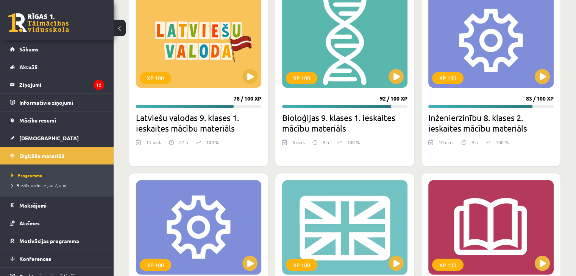
scroll to position [1179, 0]
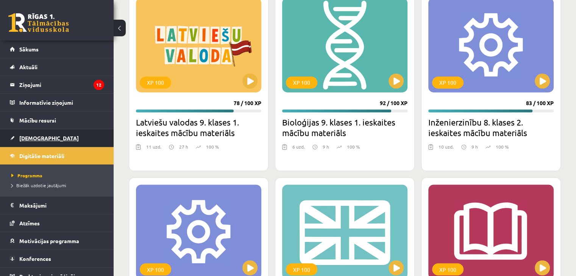
click at [65, 138] on link "[DEMOGRAPHIC_DATA]" at bounding box center [57, 137] width 94 height 17
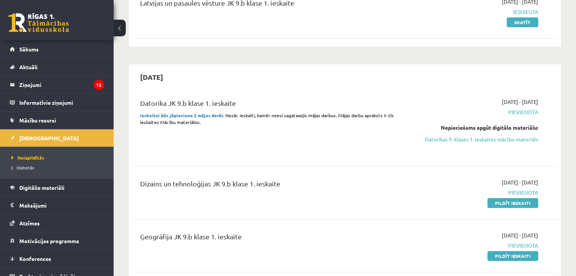
scroll to position [95, 0]
